Goal: Task Accomplishment & Management: Manage account settings

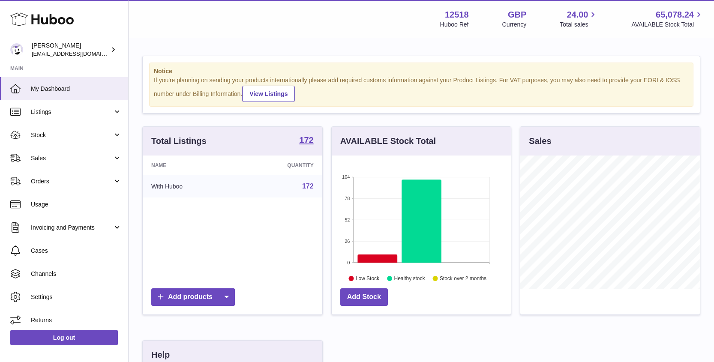
scroll to position [134, 180]
click at [38, 160] on span "Sales" at bounding box center [72, 158] width 82 height 8
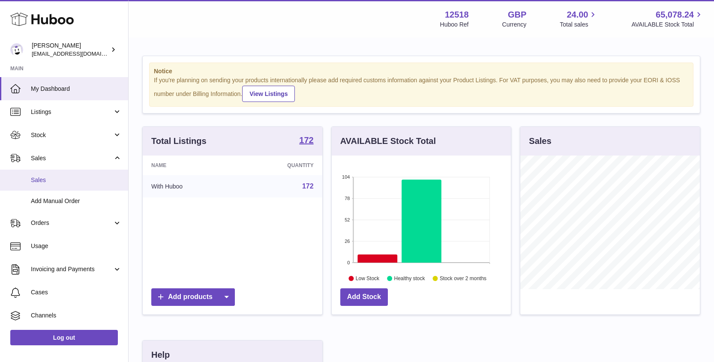
click at [40, 179] on span "Sales" at bounding box center [76, 180] width 91 height 8
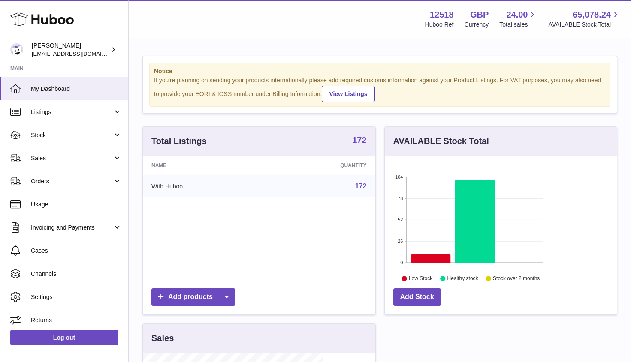
scroll to position [134, 232]
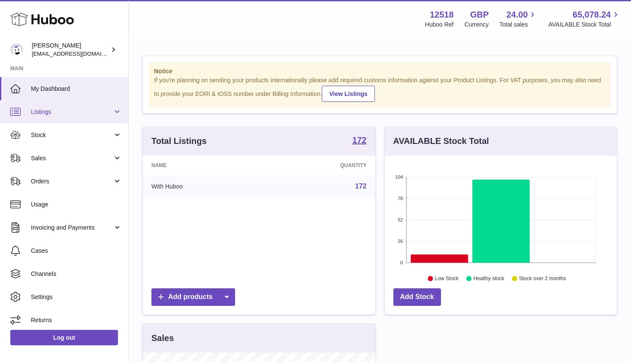
click at [48, 115] on span "Listings" at bounding box center [72, 112] width 82 height 8
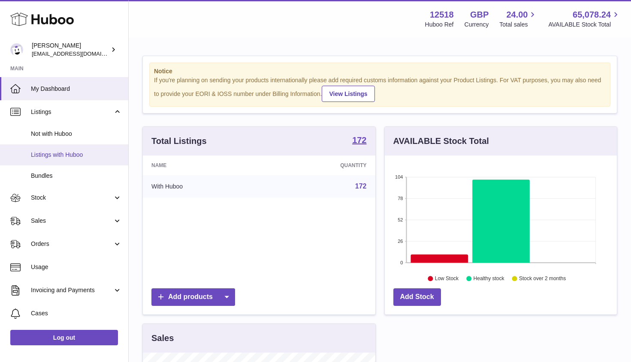
click at [43, 156] on span "Listings with Huboo" at bounding box center [76, 155] width 91 height 8
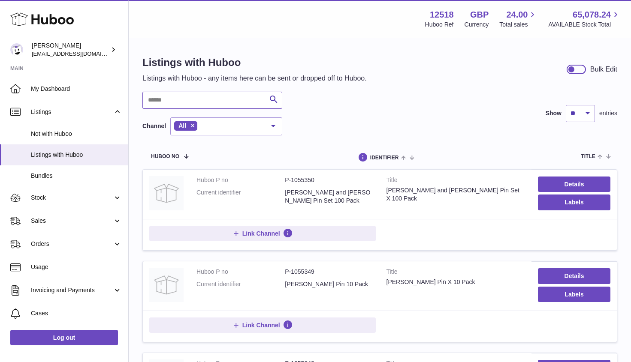
click at [216, 98] on input "text" at bounding box center [212, 100] width 140 height 17
type input "*****"
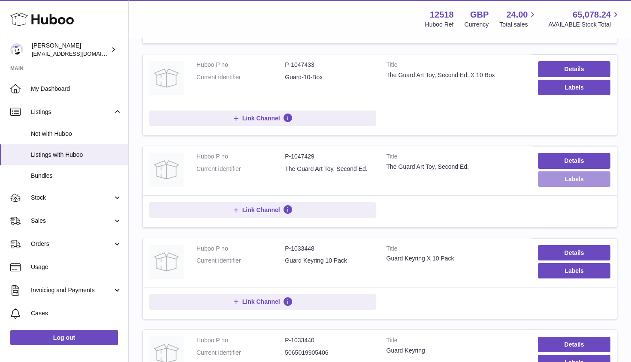
scroll to position [206, 0]
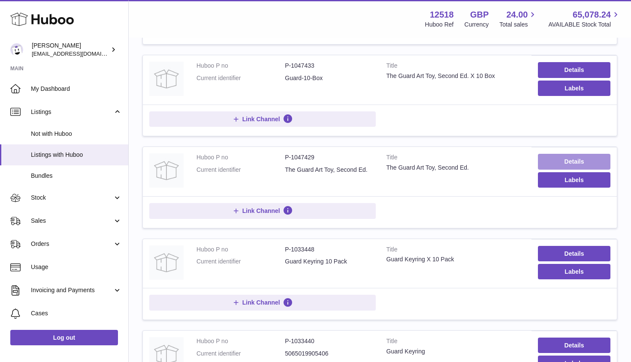
click at [586, 165] on link "Details" at bounding box center [574, 161] width 72 height 15
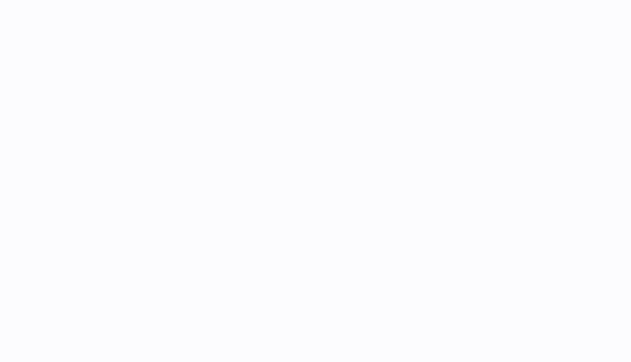
select select "**"
select select "****"
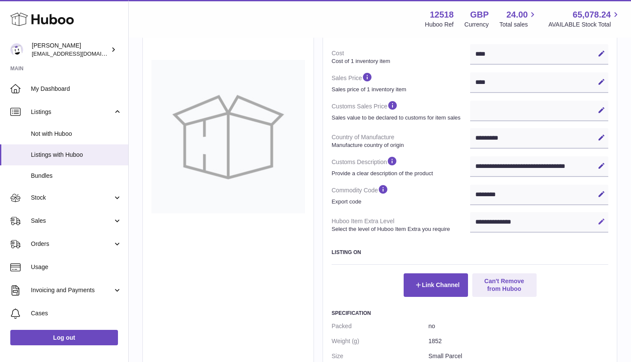
scroll to position [205, 0]
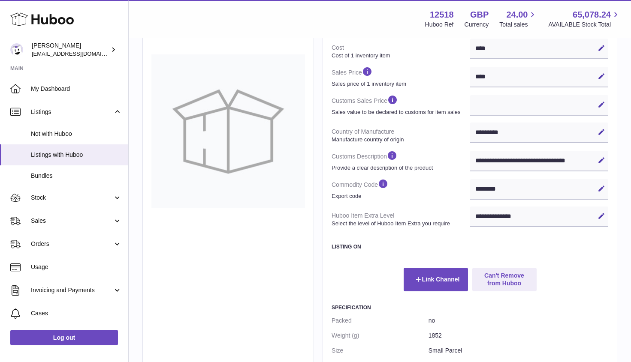
click at [605, 187] on button "Edit" at bounding box center [601, 189] width 14 height 14
drag, startPoint x: 481, startPoint y: 190, endPoint x: 474, endPoint y: 189, distance: 7.0
click at [474, 189] on input "********" at bounding box center [539, 189] width 139 height 21
click at [518, 190] on input "********" at bounding box center [539, 189] width 139 height 21
drag, startPoint x: 488, startPoint y: 184, endPoint x: 464, endPoint y: 183, distance: 23.6
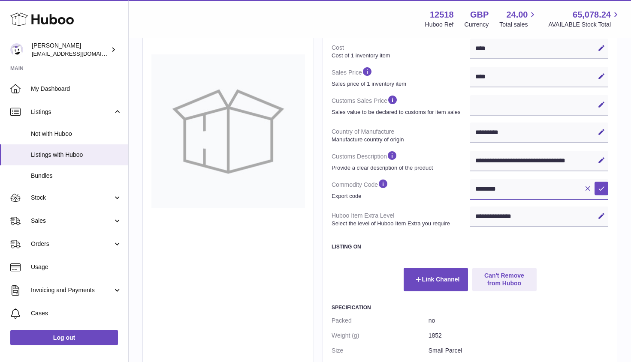
click at [461, 184] on dl "**********" at bounding box center [470, 94] width 277 height 273
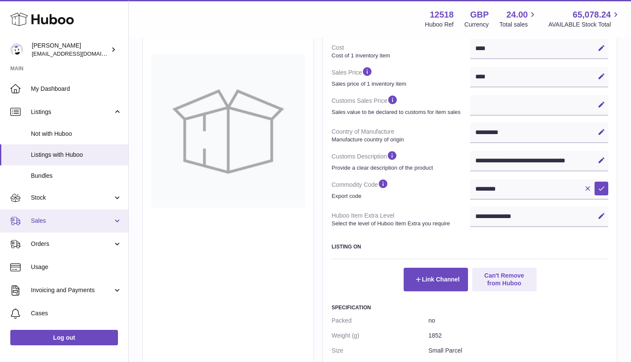
click at [54, 222] on span "Sales" at bounding box center [72, 221] width 82 height 8
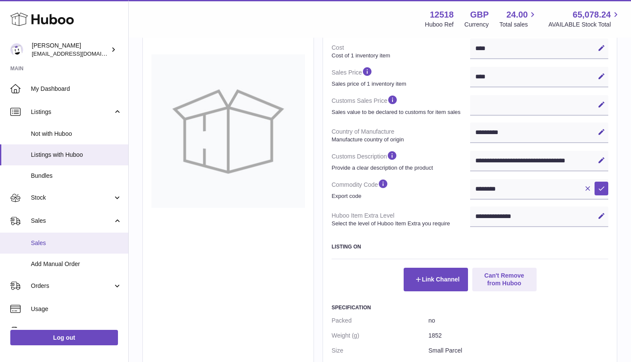
click at [45, 243] on span "Sales" at bounding box center [76, 243] width 91 height 8
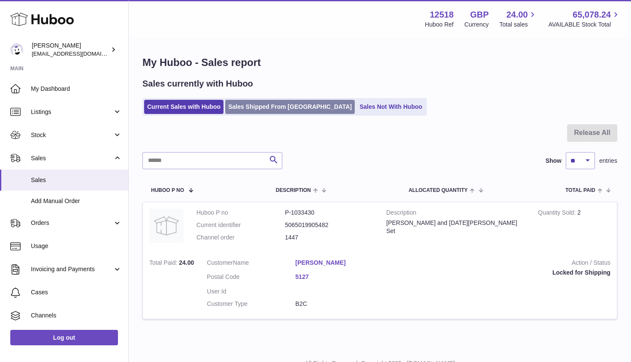
click at [295, 108] on link "Sales Shipped From [GEOGRAPHIC_DATA]" at bounding box center [290, 107] width 130 height 14
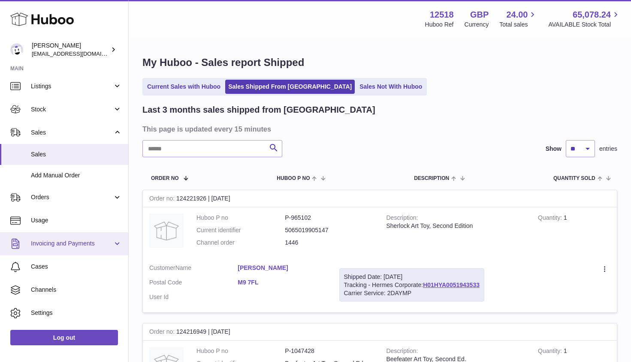
scroll to position [28, 0]
click at [103, 242] on span "Invoicing and Payments" at bounding box center [72, 242] width 82 height 8
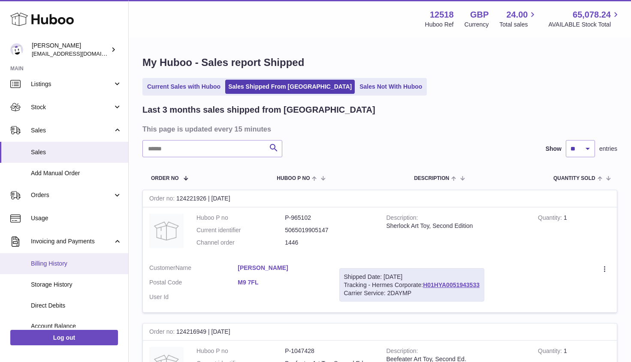
click at [55, 268] on link "Billing History" at bounding box center [64, 263] width 128 height 21
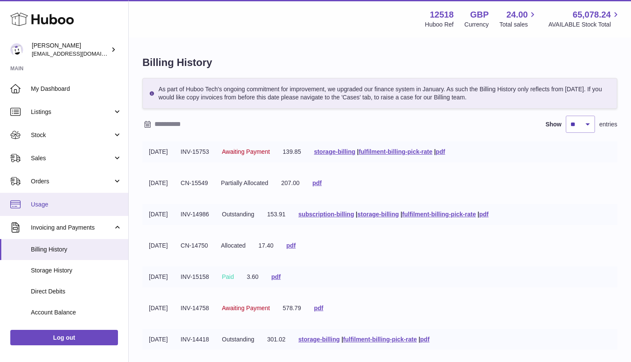
click at [51, 199] on link "Usage" at bounding box center [64, 204] width 128 height 23
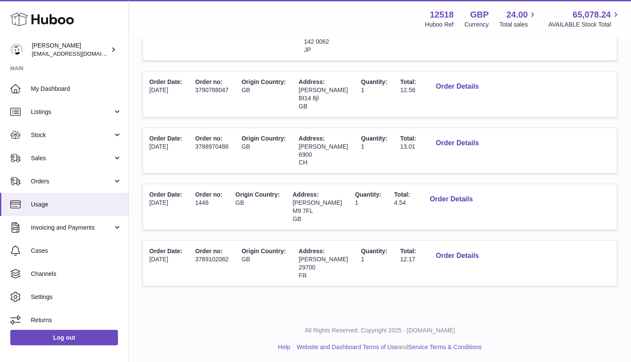
scroll to position [330, 0]
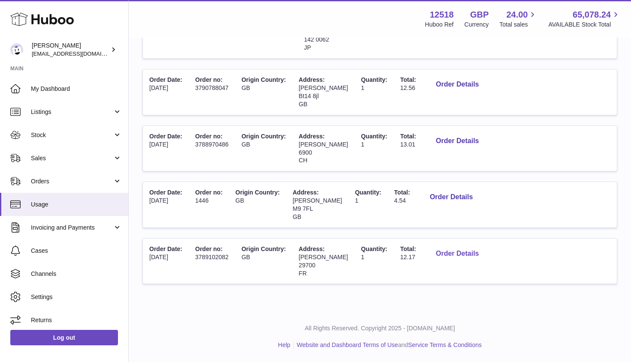
click at [464, 253] on button "Order Details" at bounding box center [457, 254] width 57 height 18
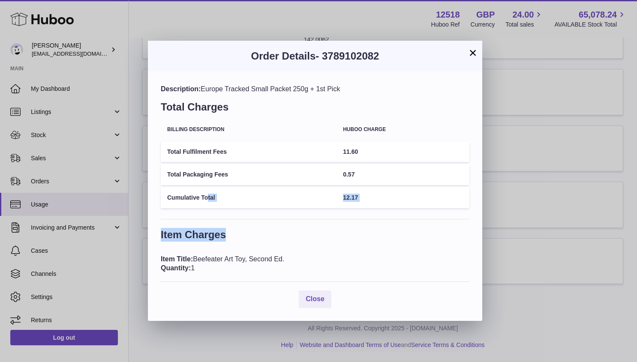
drag, startPoint x: 218, startPoint y: 212, endPoint x: 270, endPoint y: 254, distance: 66.8
click at [269, 253] on div "Description: Europe Tracked Small Packet 250g + 1st Pick Total Charges Billing …" at bounding box center [315, 196] width 335 height 249
click at [271, 245] on h3 "Item Charges" at bounding box center [315, 237] width 309 height 18
click at [477, 56] on button "×" at bounding box center [473, 53] width 10 height 10
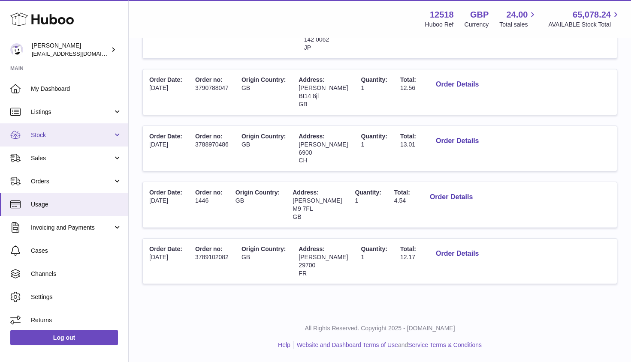
drag, startPoint x: 48, startPoint y: 131, endPoint x: 39, endPoint y: 136, distance: 10.8
click at [39, 136] on span "Stock" at bounding box center [72, 135] width 82 height 8
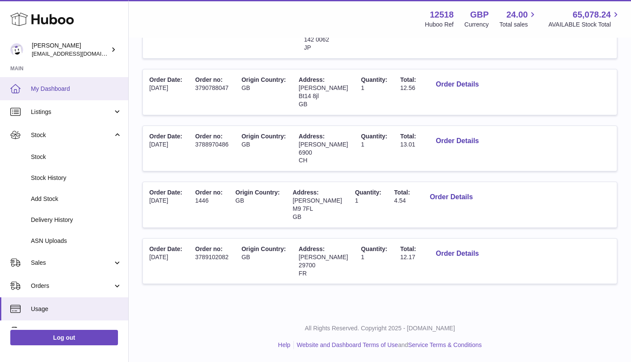
drag, startPoint x: 50, startPoint y: 90, endPoint x: 51, endPoint y: 96, distance: 5.6
click at [50, 88] on span "My Dashboard" at bounding box center [76, 89] width 91 height 8
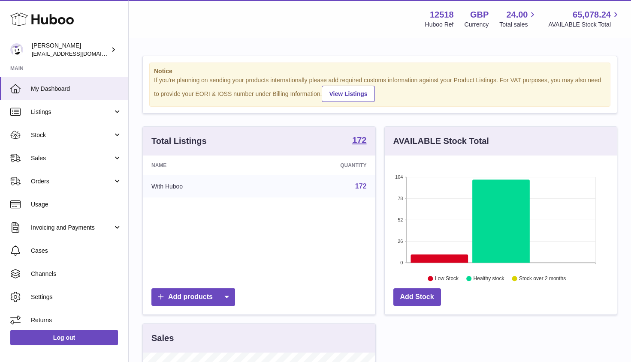
scroll to position [134, 232]
